Goal: Navigation & Orientation: Find specific page/section

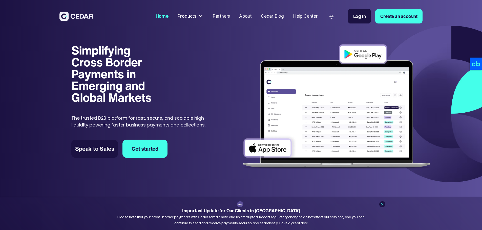
click at [208, 63] on div "Simplifying Cross Border Payments in Emerging and Global Markets Simplifying Cr…" at bounding box center [143, 87] width 145 height 84
click at [196, 16] on div "Products" at bounding box center [187, 16] width 19 height 7
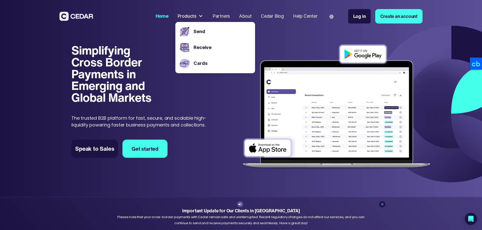
click at [112, 66] on h1 "Simplifying Cross Border Payments in Emerging and Global Markets" at bounding box center [114, 74] width 87 height 59
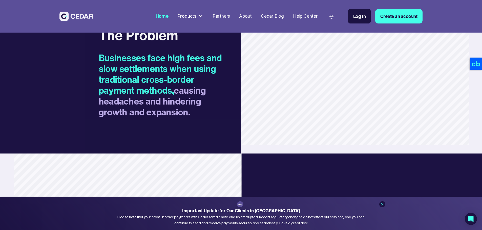
scroll to position [506, 0]
